Goal: Information Seeking & Learning: Check status

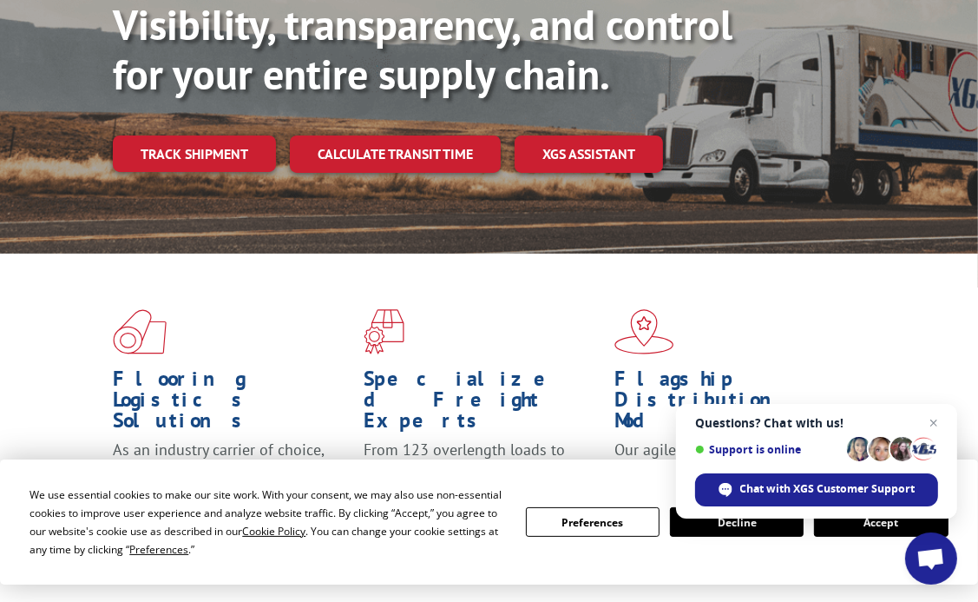
scroll to position [250, 0]
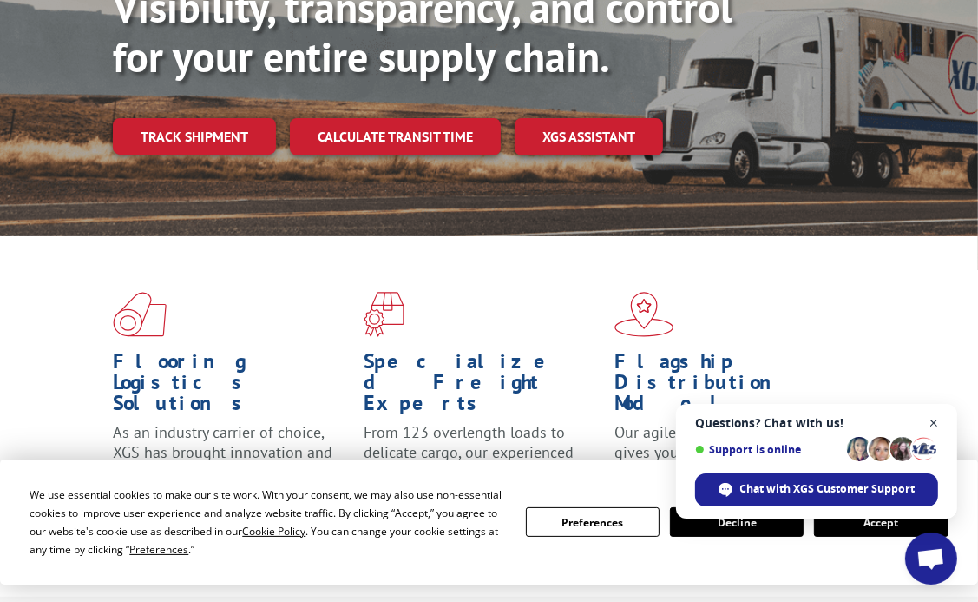
click at [936, 418] on span "Close chat" at bounding box center [935, 423] width 22 height 22
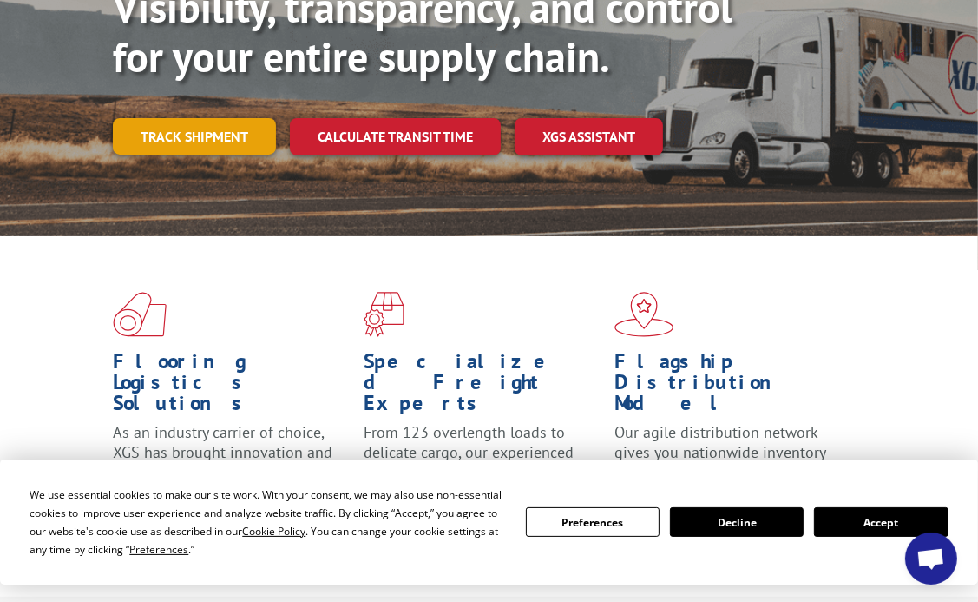
click at [203, 118] on link "Track shipment" at bounding box center [194, 136] width 163 height 36
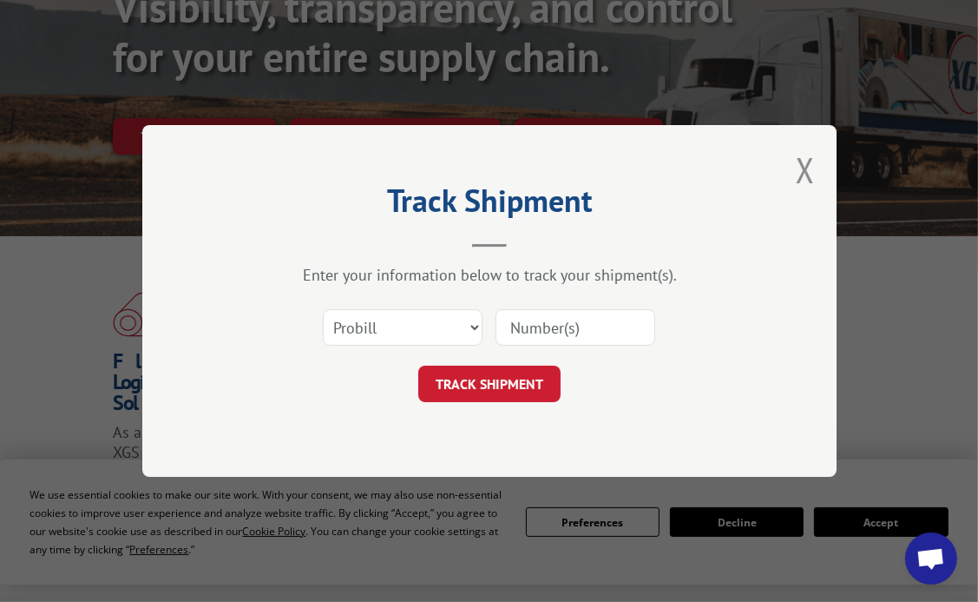
click at [535, 330] on input at bounding box center [576, 327] width 160 height 36
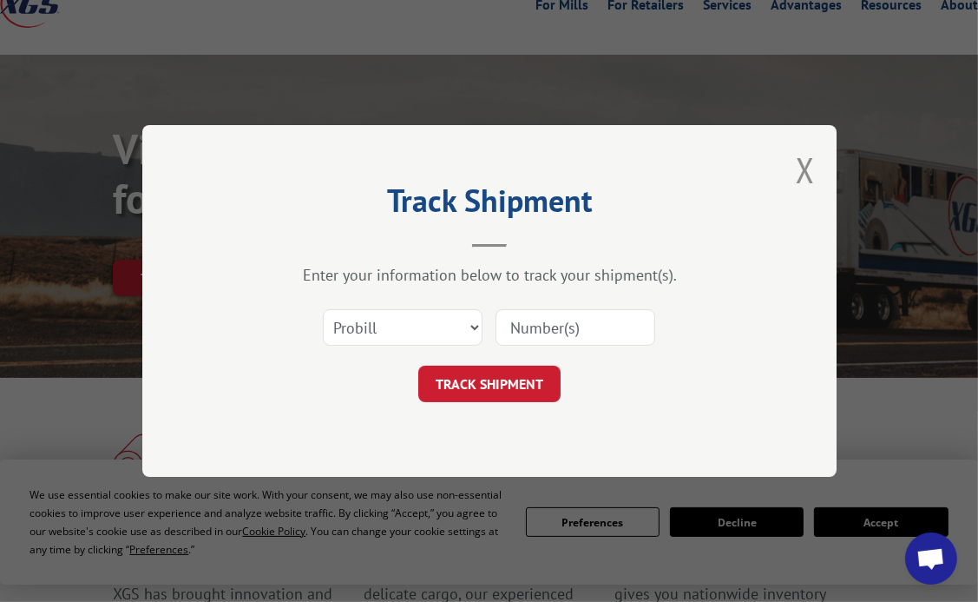
scroll to position [0, 0]
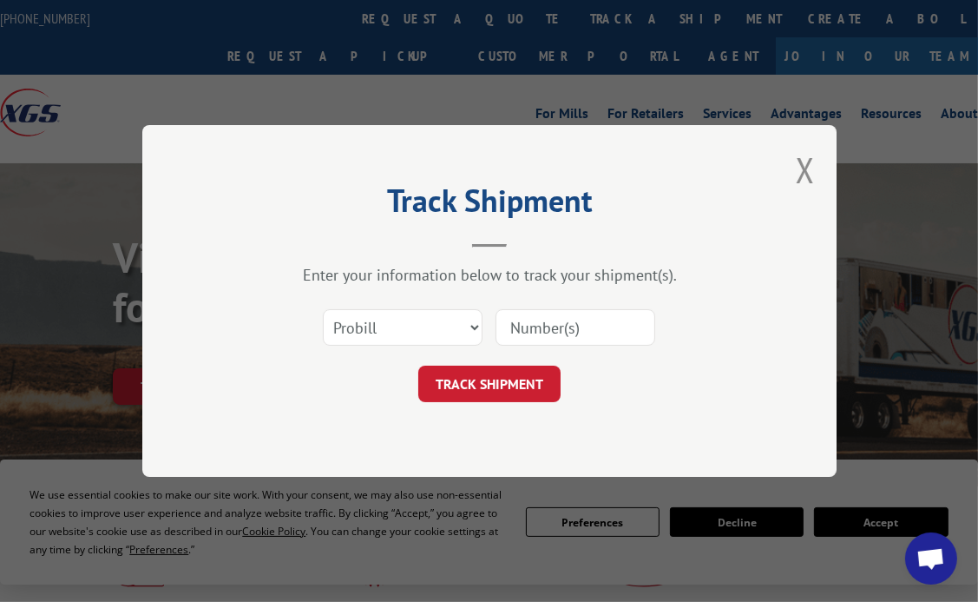
click at [535, 330] on input at bounding box center [576, 327] width 160 height 36
type input "16912701"
click at [493, 385] on button "TRACK SHIPMENT" at bounding box center [489, 383] width 142 height 36
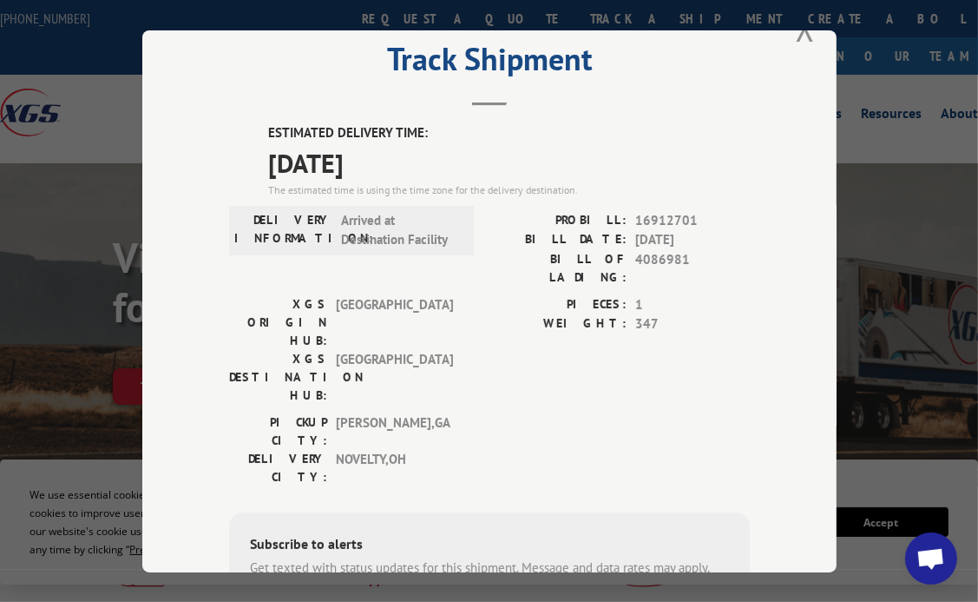
scroll to position [71, 0]
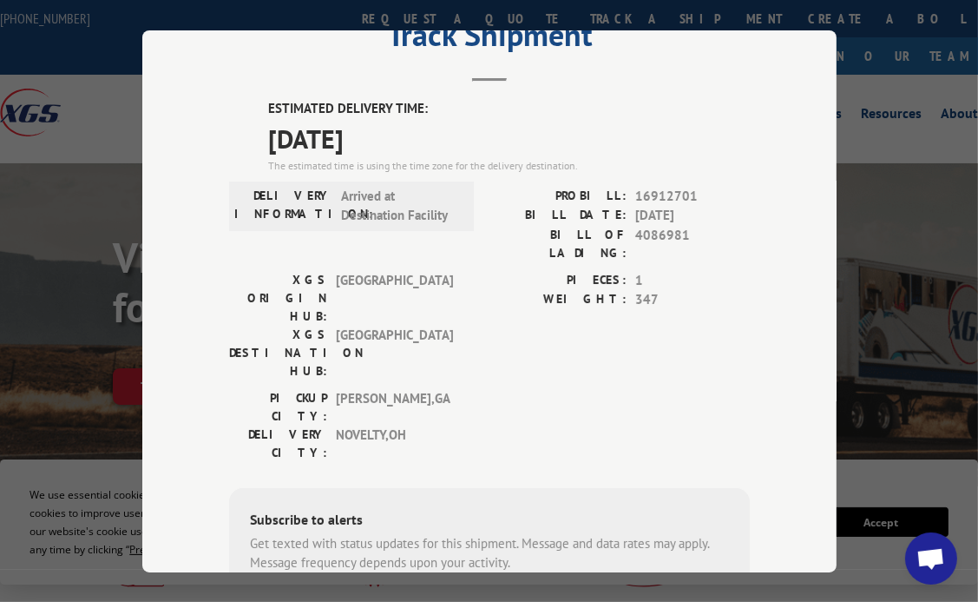
drag, startPoint x: 844, startPoint y: 226, endPoint x: 851, endPoint y: 242, distance: 17.9
click at [851, 242] on div "Track Shipment ESTIMATED DELIVERY TIME: [DATE] The estimated time is using the …" at bounding box center [489, 301] width 978 height 602
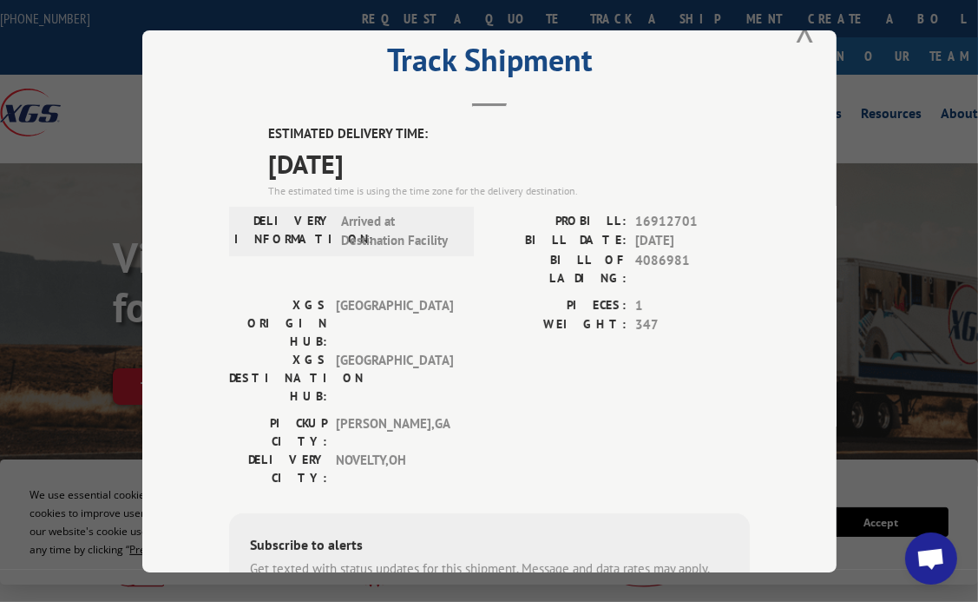
scroll to position [0, 0]
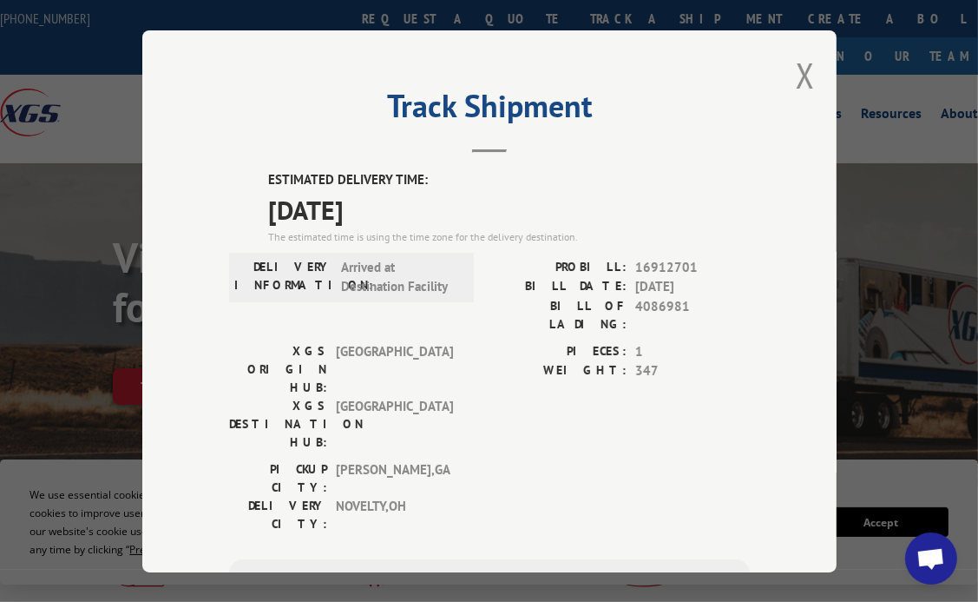
click at [607, 150] on div "Track Shipment ESTIMATED DELIVERY TIME: [DATE] The estimated time is using the …" at bounding box center [489, 301] width 694 height 542
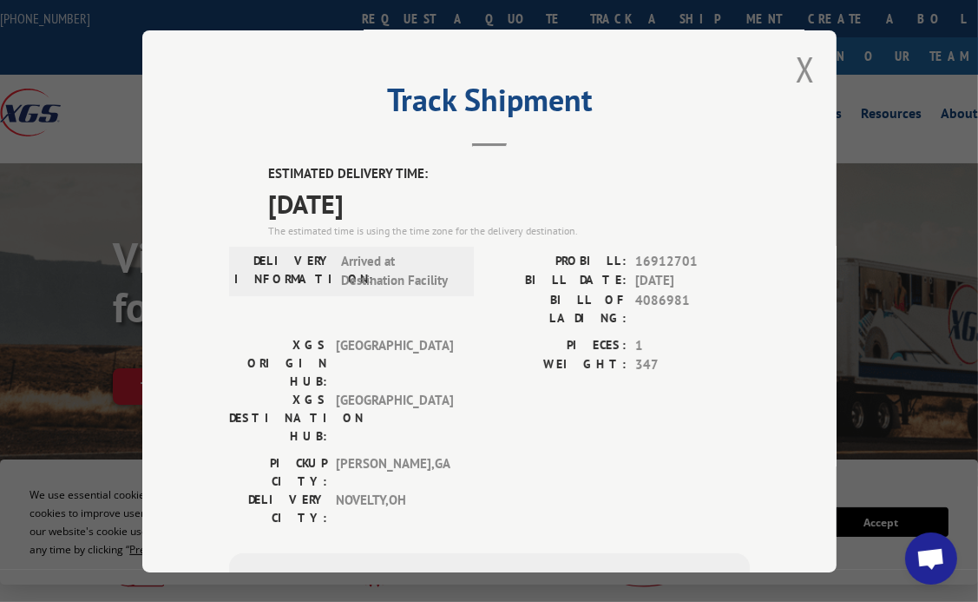
click at [435, 390] on span "[GEOGRAPHIC_DATA]" at bounding box center [394, 417] width 117 height 55
click at [842, 139] on div "Track Shipment ESTIMATED DELIVERY TIME: [DATE] The estimated time is using the …" at bounding box center [489, 301] width 978 height 602
click at [354, 121] on header "Track Shipment" at bounding box center [489, 117] width 521 height 59
click at [744, 251] on div "Track Shipment ESTIMATED DELIVERY TIME: [DATE] The estimated time is using the …" at bounding box center [489, 301] width 694 height 542
click at [802, 67] on button "Close modal" at bounding box center [805, 69] width 19 height 46
